Goal: Check status: Check status

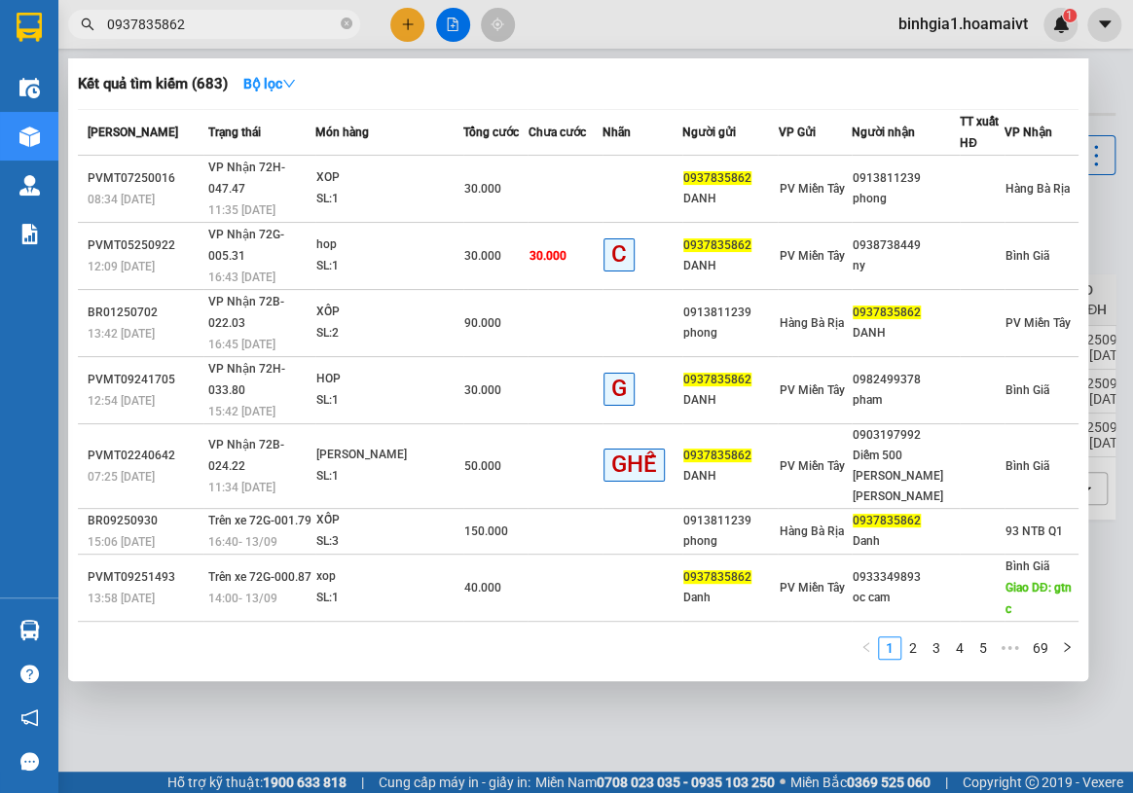
click at [926, 726] on section "Kết quả [PERSON_NAME] ( 683 ) Bộ lọc Mã ĐH Trạng thái Món hàng Tổng [PERSON_NAM…" at bounding box center [566, 396] width 1133 height 793
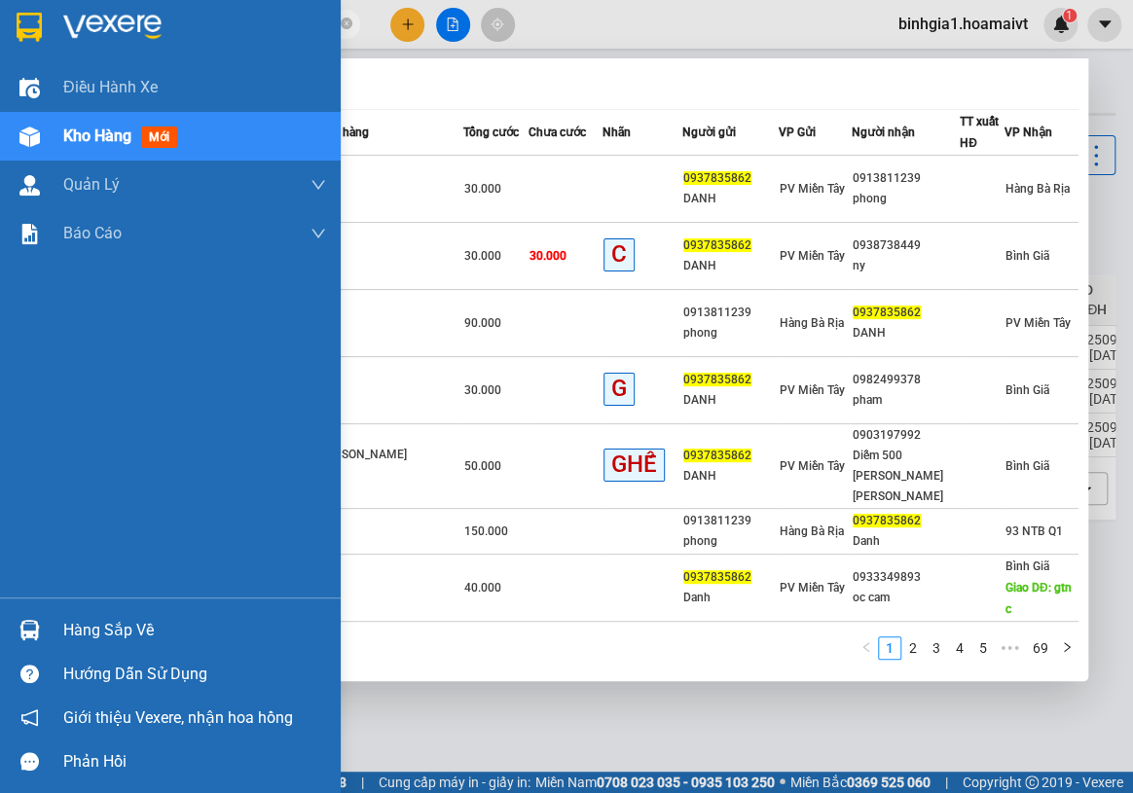
click at [116, 646] on div "Hàng sắp về" at bounding box center [170, 630] width 341 height 44
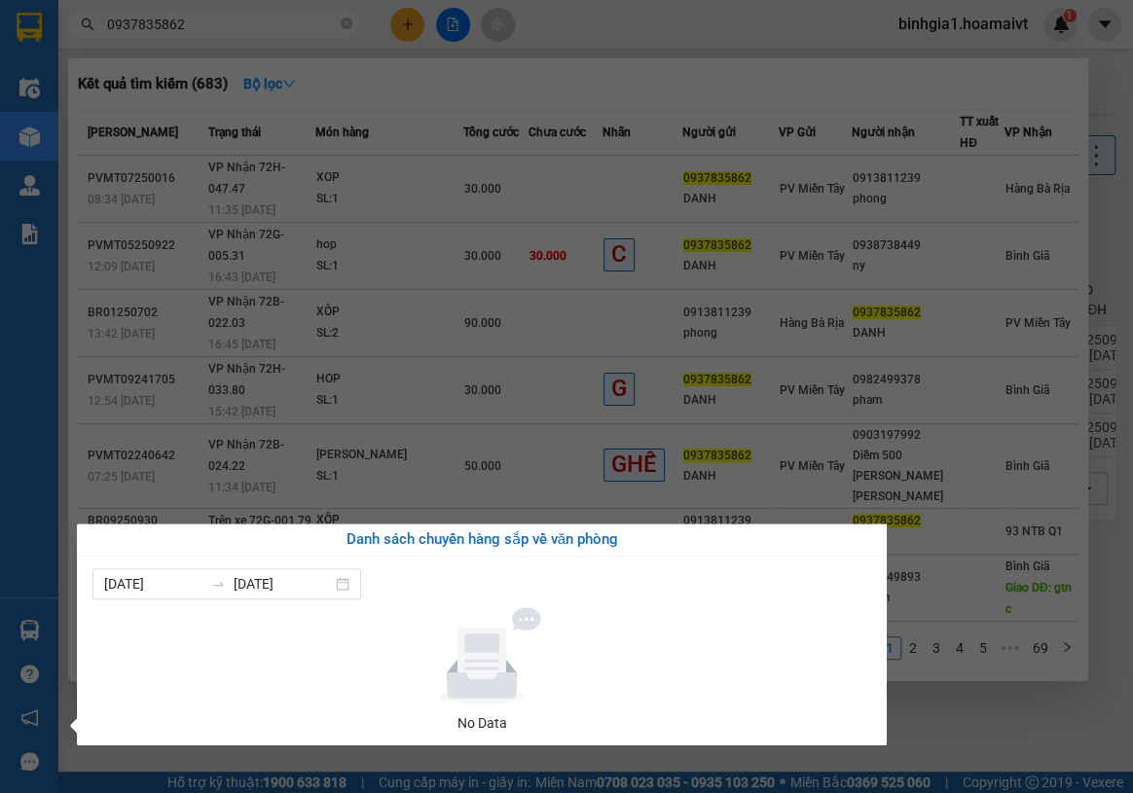
click at [483, 57] on section "Kết quả [PERSON_NAME] ( 683 ) Bộ lọc Mã ĐH Trạng thái Món hàng Tổng [PERSON_NAM…" at bounding box center [566, 396] width 1133 height 793
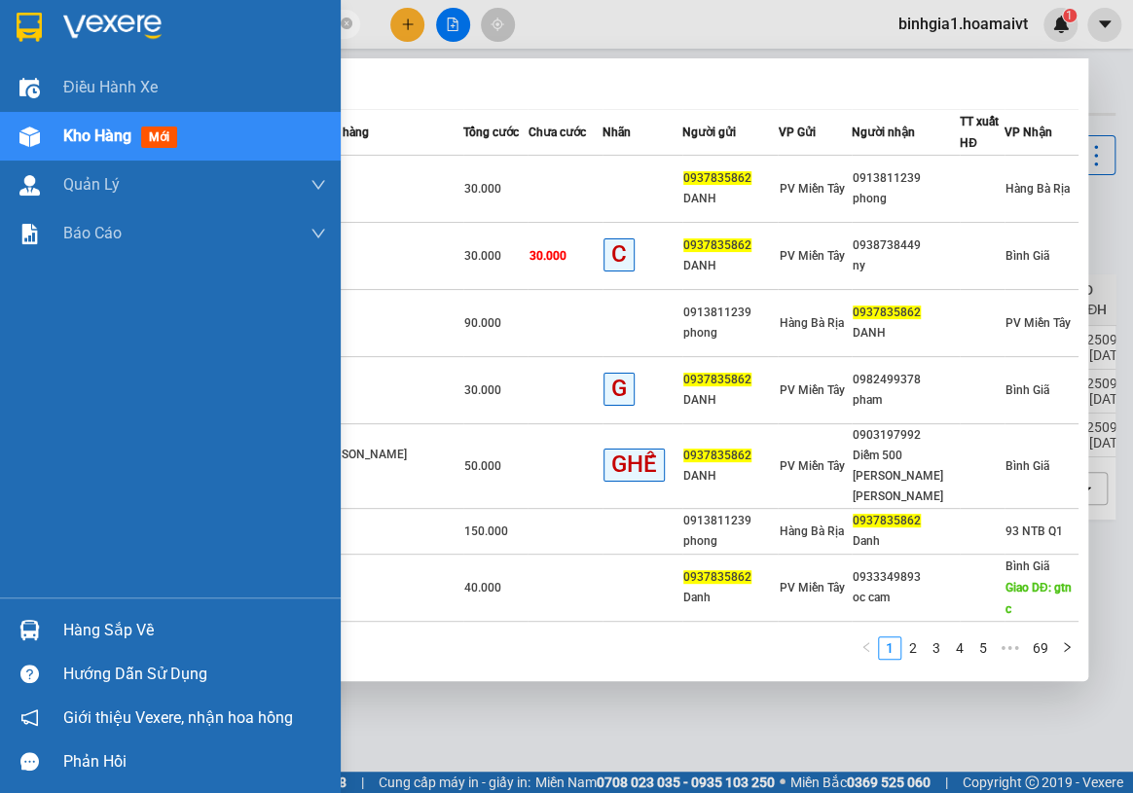
click at [0, 642] on div "Hàng sắp về" at bounding box center [170, 630] width 341 height 44
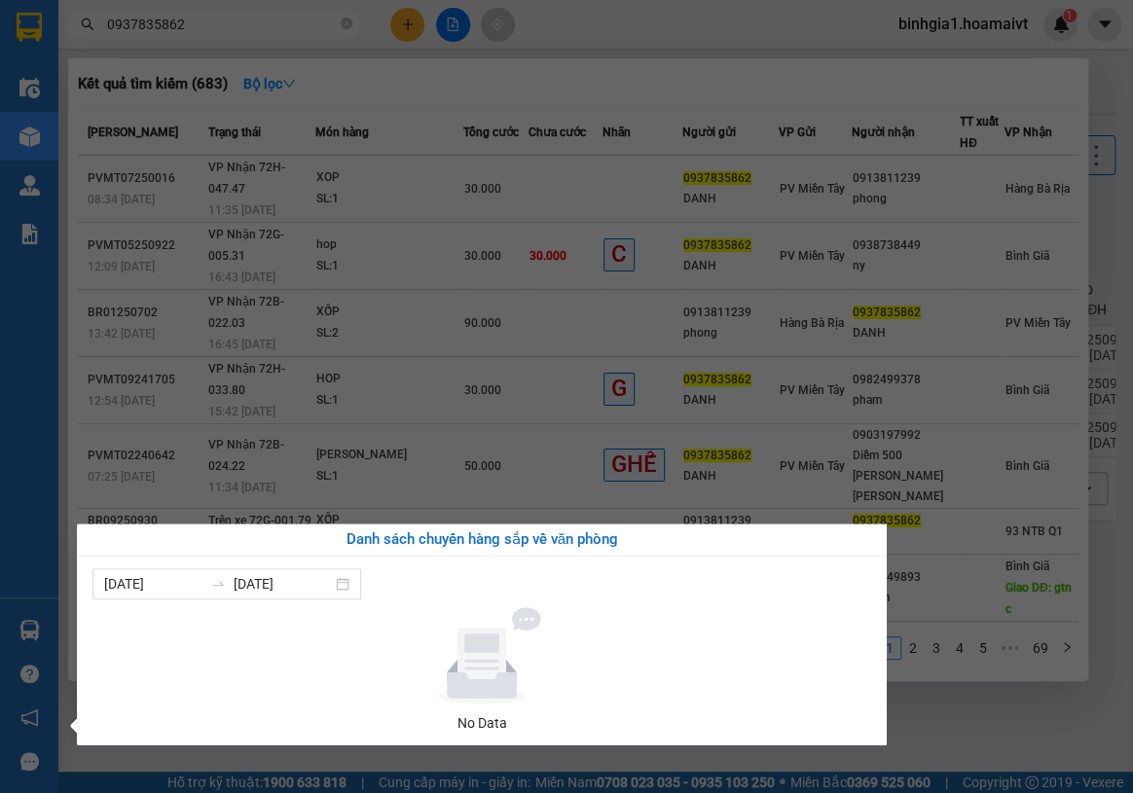
click at [963, 708] on section "Kết quả [PERSON_NAME] ( 683 ) Bộ lọc Mã ĐH Trạng thái Món hàng Tổng [PERSON_NAM…" at bounding box center [566, 396] width 1133 height 793
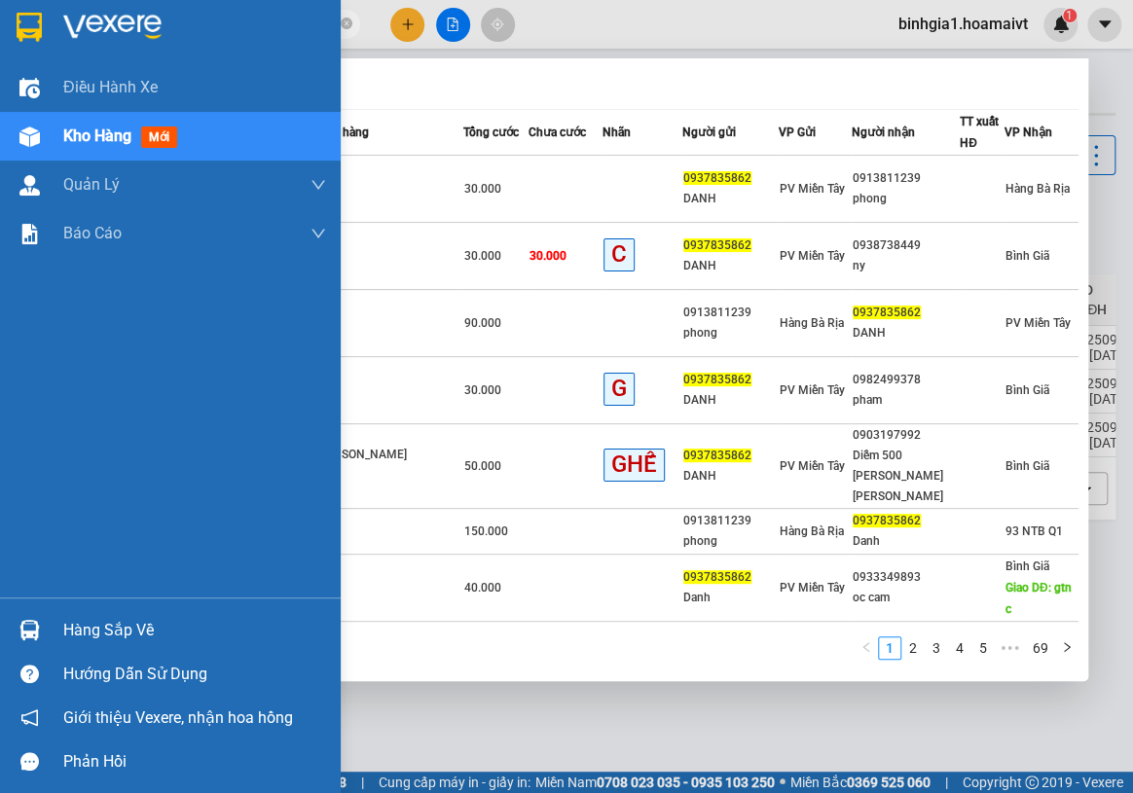
click at [18, 631] on div at bounding box center [30, 630] width 34 height 34
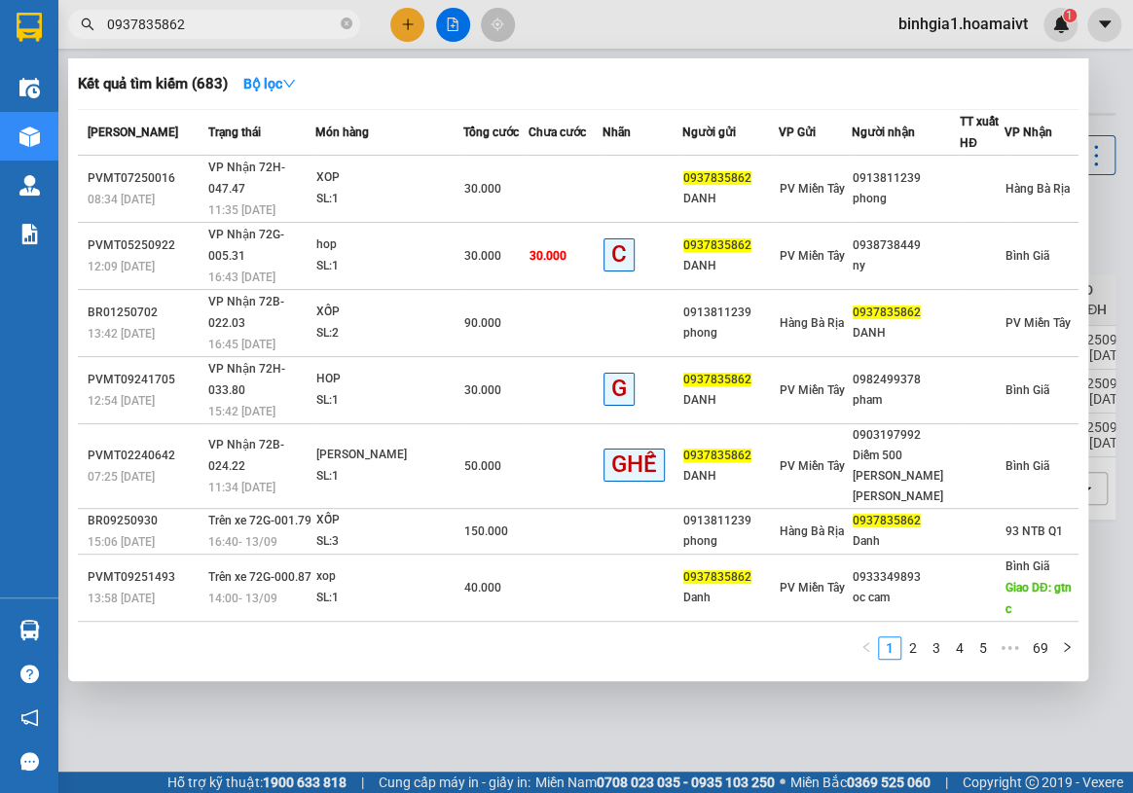
click at [1003, 701] on section "Kết quả [PERSON_NAME] ( 683 ) Bộ lọc Mã ĐH Trạng thái Món hàng Tổng [PERSON_NAM…" at bounding box center [566, 396] width 1133 height 793
click at [581, 749] on div at bounding box center [566, 396] width 1133 height 793
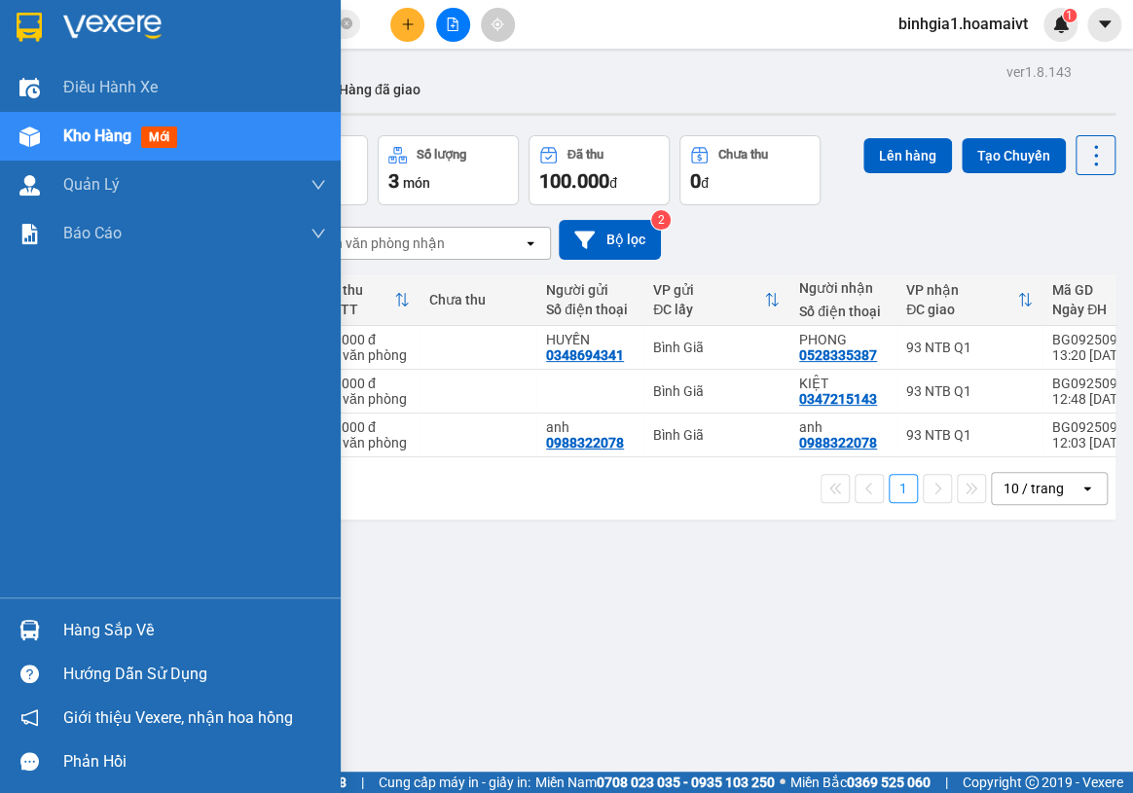
click at [33, 612] on div "Hàng sắp về" at bounding box center [170, 630] width 341 height 44
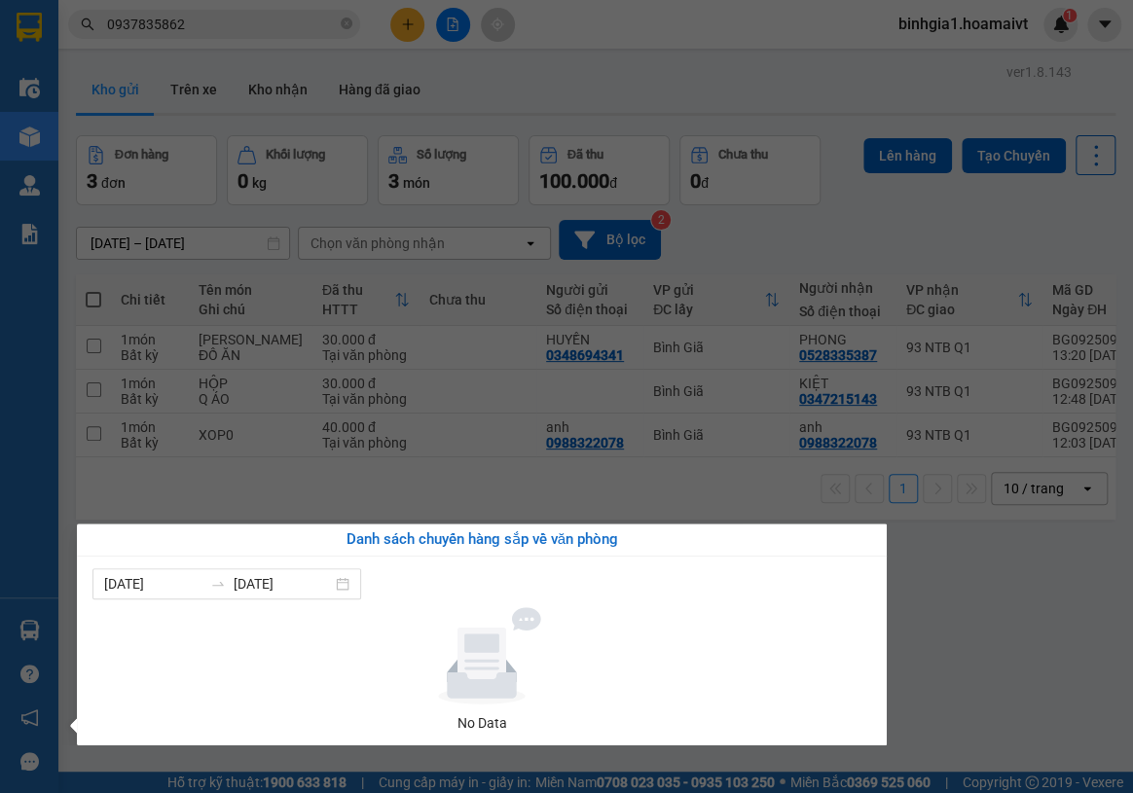
click at [976, 652] on section "Kết quả [PERSON_NAME] ( 683 ) Bộ lọc Mã ĐH Trạng thái Món hàng Tổng [PERSON_NAM…" at bounding box center [566, 396] width 1133 height 793
